Goal: Use online tool/utility: Utilize a website feature to perform a specific function

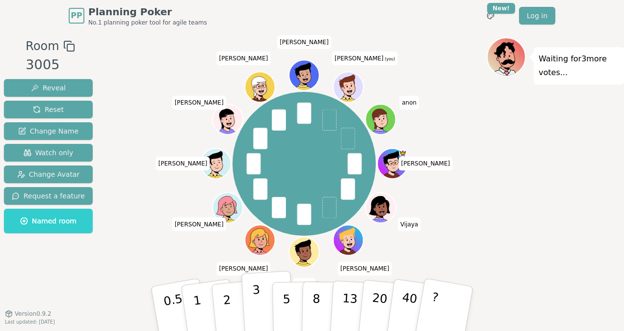
click at [265, 302] on button "3" at bounding box center [267, 308] width 53 height 77
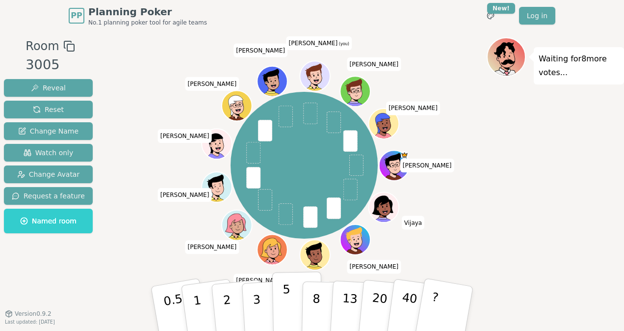
click at [284, 299] on p "5" at bounding box center [287, 308] width 8 height 53
click at [494, 180] on div "Waiting for 5 more votes..." at bounding box center [555, 172] width 137 height 270
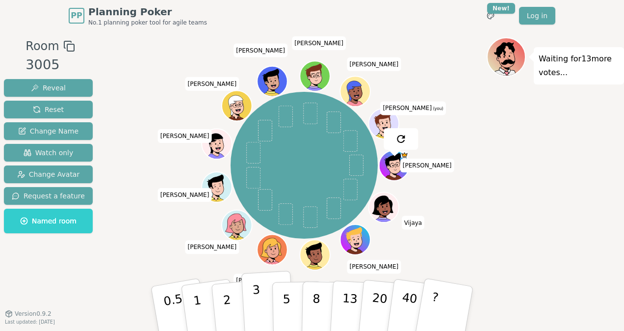
click at [256, 298] on p "3" at bounding box center [257, 309] width 11 height 53
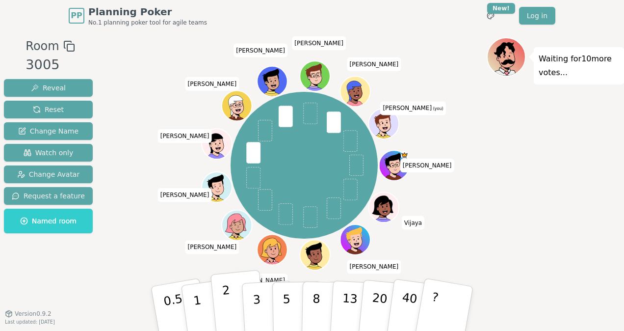
click at [230, 294] on button "2" at bounding box center [238, 309] width 56 height 78
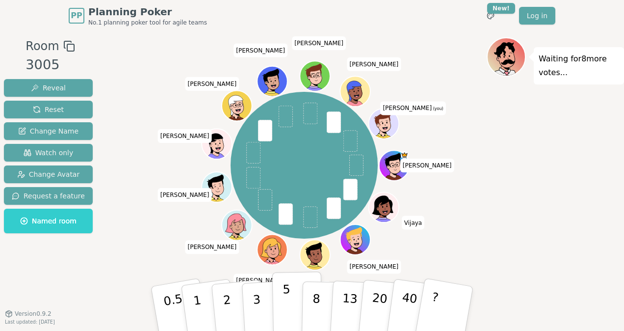
click at [286, 297] on p "5" at bounding box center [287, 308] width 8 height 53
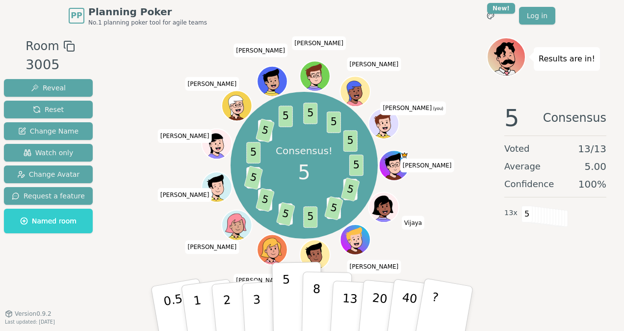
click at [319, 287] on button "8" at bounding box center [327, 308] width 51 height 75
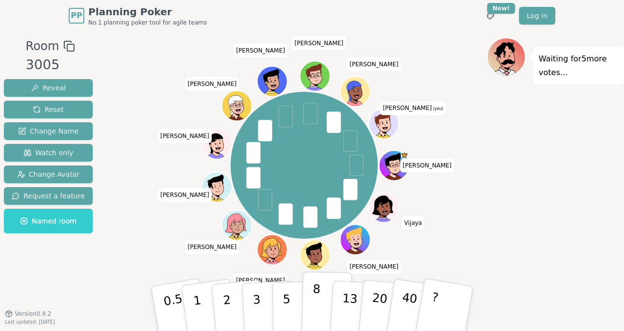
click at [323, 299] on button "8" at bounding box center [327, 308] width 51 height 75
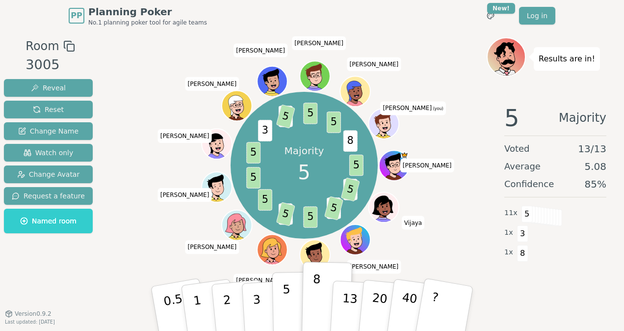
click at [293, 292] on button "5" at bounding box center [297, 308] width 51 height 75
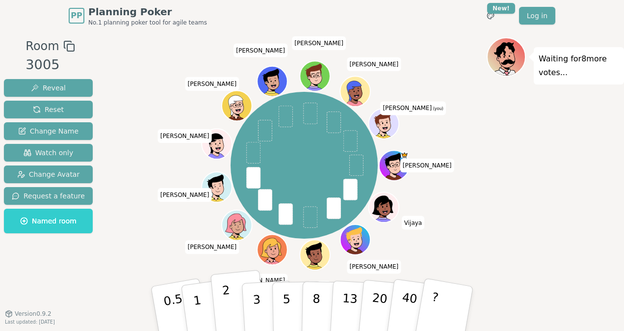
click at [230, 302] on button "2" at bounding box center [238, 309] width 56 height 78
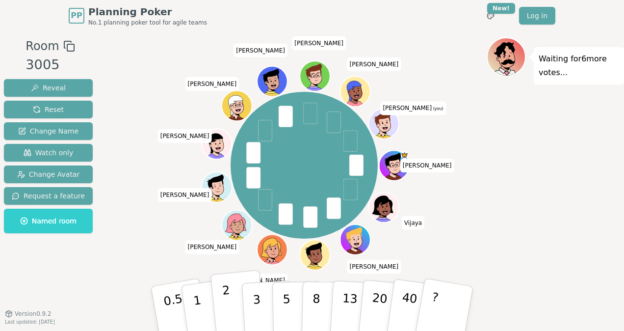
click at [222, 294] on p "2" at bounding box center [228, 309] width 13 height 53
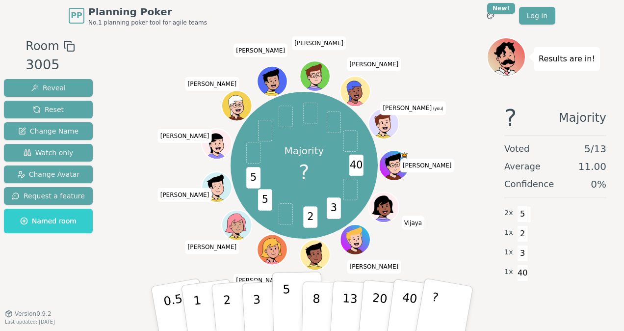
click at [296, 301] on button "5" at bounding box center [297, 308] width 51 height 75
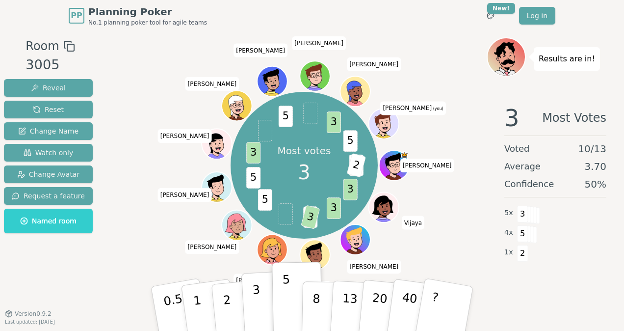
click at [260, 295] on button "3" at bounding box center [267, 308] width 53 height 77
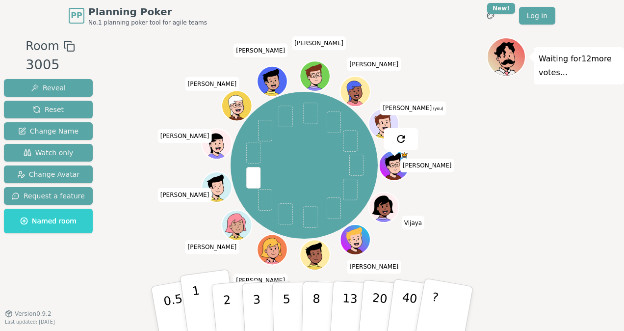
click at [200, 308] on p "1" at bounding box center [198, 309] width 15 height 53
